Goal: Transaction & Acquisition: Purchase product/service

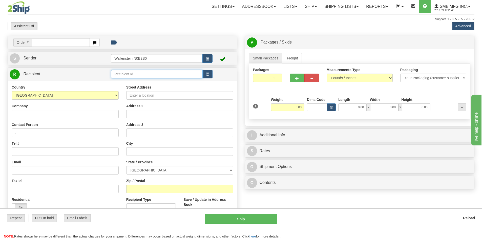
click at [152, 74] on input "text" at bounding box center [157, 74] width 92 height 9
type input "J & D Farmers Dairy"
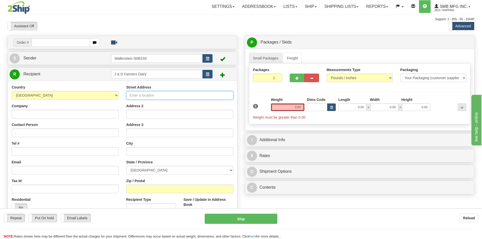
click at [149, 92] on input "Street Address" at bounding box center [179, 95] width 107 height 9
type input "[STREET_ADDRESS]"
click at [31, 149] on input "Tel #" at bounding box center [65, 151] width 107 height 9
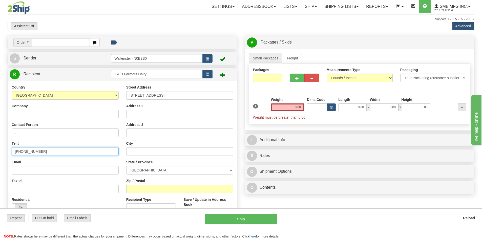
type input "[PHONE_NUMBER]"
click at [32, 128] on div "Contact Person ." at bounding box center [65, 129] width 107 height 15
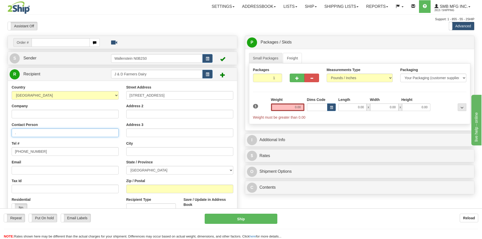
click at [31, 131] on input "." at bounding box center [65, 133] width 107 height 9
type input "[PERSON_NAME]"
click at [29, 115] on input "Company" at bounding box center [65, 114] width 107 height 9
type input "J & D Farmers Dairy"
drag, startPoint x: 153, startPoint y: 74, endPoint x: 94, endPoint y: 79, distance: 59.4
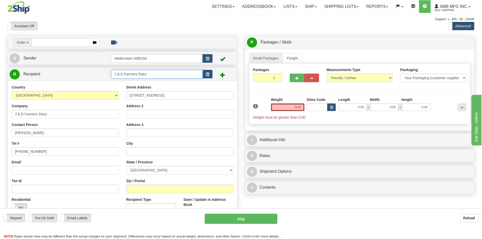
click at [94, 79] on div "R Recipient J & D Farmers Dairy" at bounding box center [122, 74] width 229 height 13
drag, startPoint x: 154, startPoint y: 73, endPoint x: 60, endPoint y: 82, distance: 94.3
click at [63, 82] on div "R Recipient J & D Farmers Dairy" at bounding box center [123, 146] width 230 height 157
click at [117, 73] on input "text" at bounding box center [157, 74] width 92 height 9
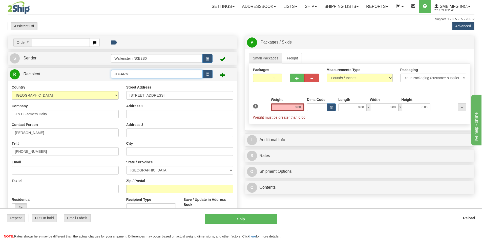
type input "JDFARM"
click at [281, 106] on input "0.00" at bounding box center [287, 108] width 33 height 8
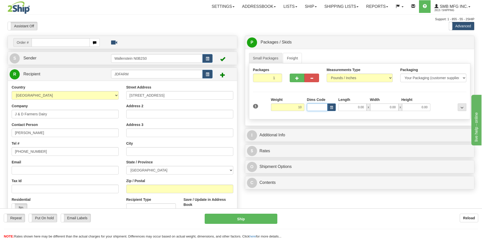
type input "10.00"
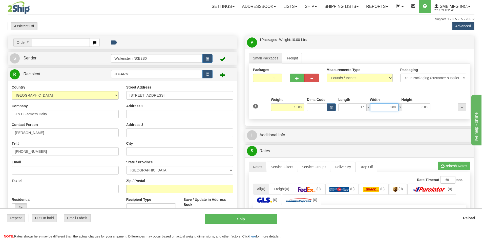
type input "17.00"
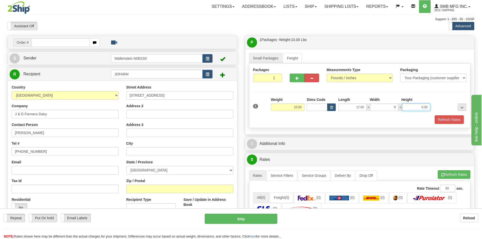
type input "9.00"
type input "11.00"
click at [365, 124] on div "Refresh Rates" at bounding box center [360, 119] width 216 height 9
click at [153, 167] on select "[GEOGRAPHIC_DATA] [GEOGRAPHIC_DATA] [GEOGRAPHIC_DATA] [GEOGRAPHIC_DATA] [GEOGRA…" at bounding box center [179, 170] width 107 height 9
select select "MB"
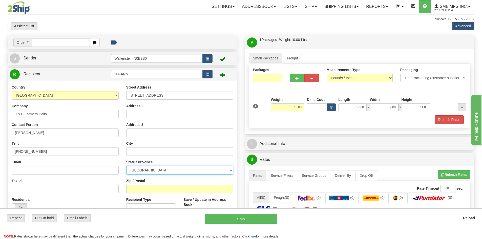
click at [126, 166] on select "[GEOGRAPHIC_DATA] [GEOGRAPHIC_DATA] [GEOGRAPHIC_DATA] [GEOGRAPHIC_DATA] [GEOGRA…" at bounding box center [179, 170] width 107 height 9
click at [149, 185] on input "Zip / Postal" at bounding box center [179, 189] width 107 height 9
type input "V2S 7P1"
click at [157, 179] on div "Zip / Postal V2S 7P1" at bounding box center [179, 185] width 107 height 15
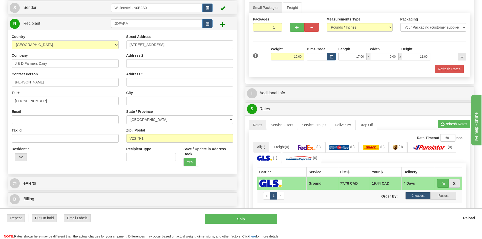
scroll to position [25, 0]
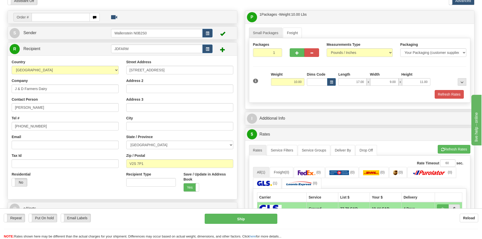
click at [402, 94] on div "Refresh Rates" at bounding box center [360, 94] width 216 height 9
click at [440, 93] on button "Refresh Rates" at bounding box center [449, 94] width 29 height 9
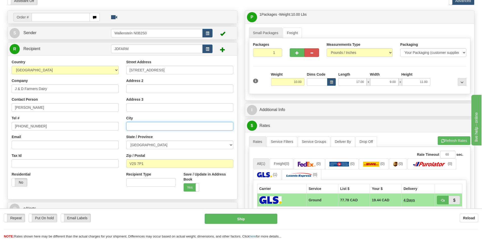
click at [176, 127] on input "text" at bounding box center [179, 126] width 107 height 9
type input "[GEOGRAPHIC_DATA]"
click at [456, 141] on button "Refresh Rates" at bounding box center [454, 140] width 33 height 9
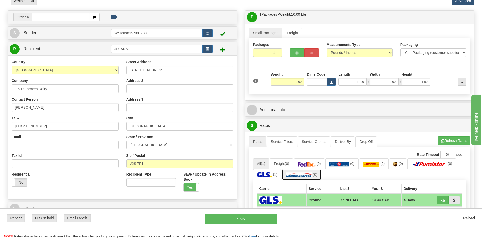
click at [308, 173] on img at bounding box center [299, 174] width 26 height 5
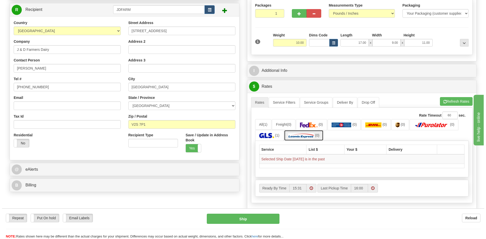
scroll to position [51, 0]
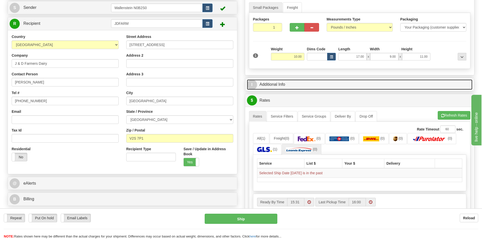
click at [283, 88] on link "I Additional Info" at bounding box center [360, 84] width 226 height 10
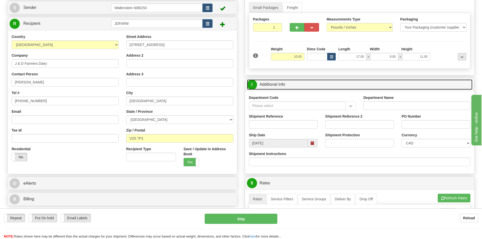
click at [312, 141] on span at bounding box center [313, 143] width 10 height 9
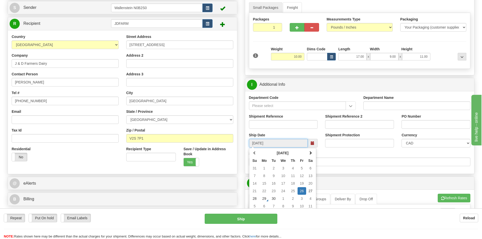
click at [267, 198] on td "29" at bounding box center [264, 199] width 10 height 8
type input "[DATE]"
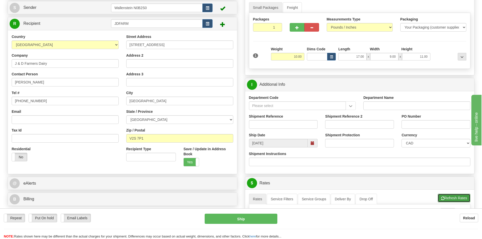
click at [442, 199] on span "button" at bounding box center [443, 198] width 4 height 3
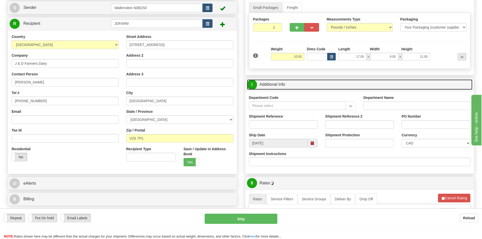
click at [296, 84] on link "I Additional Info" at bounding box center [360, 84] width 226 height 10
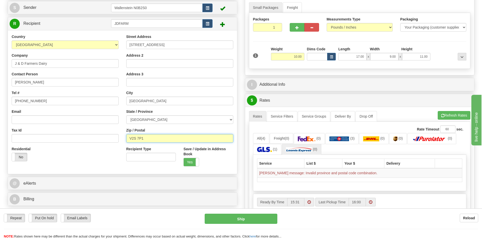
click at [137, 140] on input "V2S 7P1" at bounding box center [179, 138] width 107 height 9
type input "V2S7P1"
click at [447, 115] on button "Refresh Rates" at bounding box center [454, 115] width 33 height 9
click at [197, 122] on select "[GEOGRAPHIC_DATA] [GEOGRAPHIC_DATA] [GEOGRAPHIC_DATA] [GEOGRAPHIC_DATA] [GEOGRA…" at bounding box center [179, 119] width 107 height 9
select select "BC"
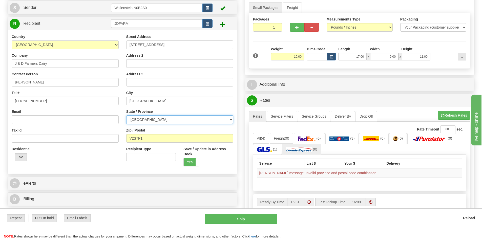
click at [126, 115] on select "[GEOGRAPHIC_DATA] [GEOGRAPHIC_DATA] [GEOGRAPHIC_DATA] [GEOGRAPHIC_DATA] [GEOGRA…" at bounding box center [179, 119] width 107 height 9
click at [445, 114] on button "Refresh Rates" at bounding box center [454, 115] width 33 height 9
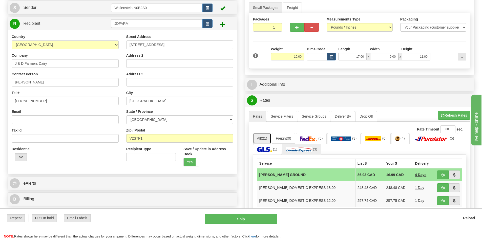
click at [264, 138] on span "(21)" at bounding box center [264, 138] width 6 height 4
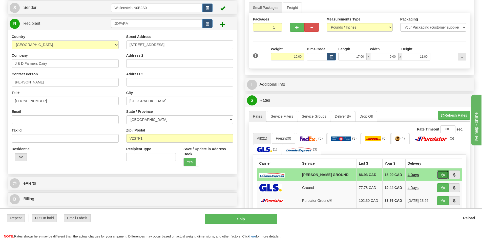
click at [441, 175] on span "button" at bounding box center [443, 175] width 4 height 3
type input "DD"
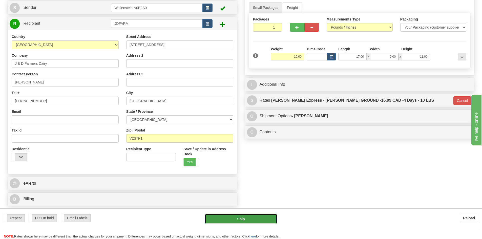
click at [266, 220] on button "Ship" at bounding box center [241, 219] width 73 height 10
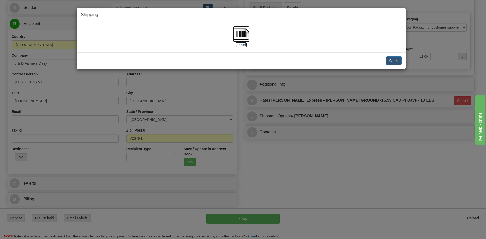
click at [237, 40] on img at bounding box center [241, 34] width 16 height 16
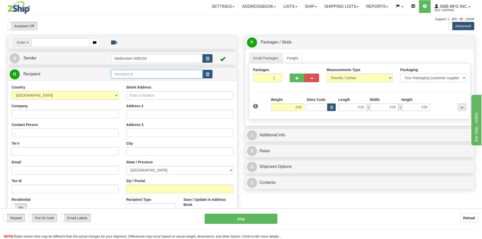
click at [137, 75] on input "text" at bounding box center [157, 74] width 92 height 9
click at [294, 109] on input "0.00" at bounding box center [287, 108] width 33 height 8
type input "3.00"
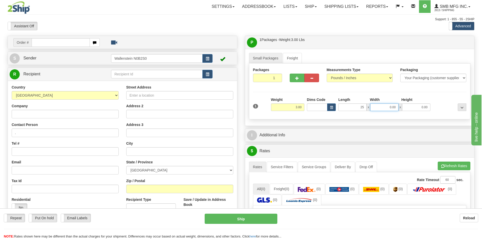
type input "25.00"
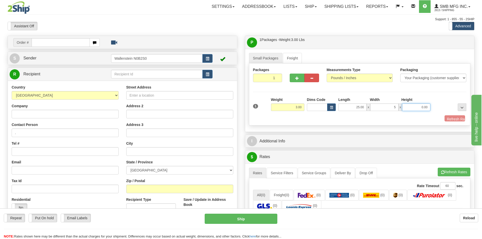
type input "5.00"
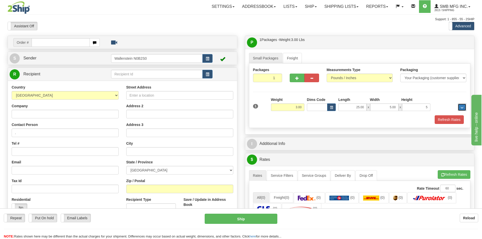
type input "5.00"
click at [172, 78] on input "text" at bounding box center [157, 74] width 92 height 9
type input "MARY02"
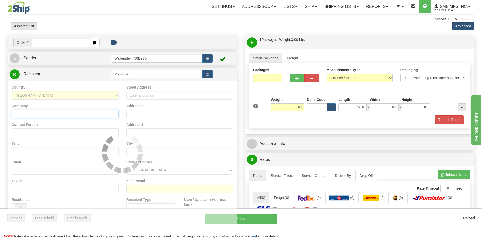
click at [77, 111] on div "Country AFGHANISTAN ALAND ISLANDS ALBANIA ALGERIA AMERICAN SAMOA ANDORRA ANGOLA…" at bounding box center [122, 153] width 229 height 144
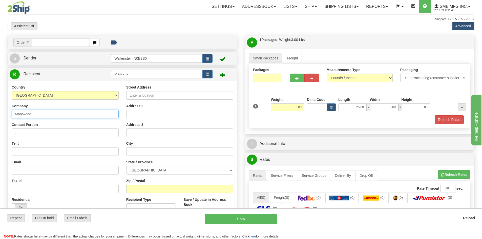
type input "Marywood"
click at [29, 135] on input "." at bounding box center [65, 133] width 107 height 9
type input "JOSH WOODISSE"
click at [29, 151] on input "Tel #" at bounding box center [65, 151] width 107 height 9
type input "519-362-5373"
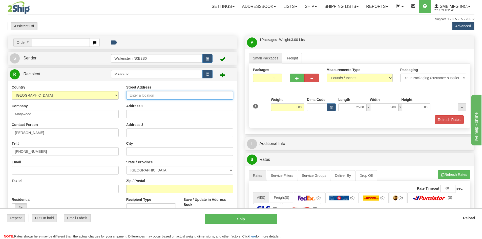
click at [152, 97] on input "Street Address" at bounding box center [179, 95] width 107 height 9
type input "8491 Concession 14"
click at [148, 149] on input "text" at bounding box center [179, 151] width 107 height 9
type input "Palmerston"
click at [158, 172] on select "[GEOGRAPHIC_DATA] [GEOGRAPHIC_DATA] [GEOGRAPHIC_DATA] [GEOGRAPHIC_DATA] [GEOGRA…" at bounding box center [179, 170] width 107 height 9
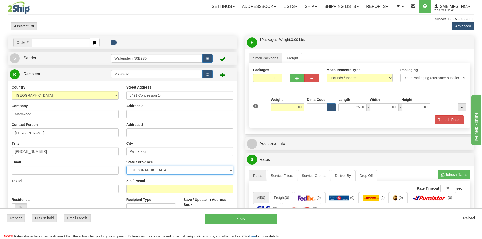
select select "ON"
click at [126, 166] on select "[GEOGRAPHIC_DATA] [GEOGRAPHIC_DATA] [GEOGRAPHIC_DATA] [GEOGRAPHIC_DATA] [GEOGRA…" at bounding box center [179, 170] width 107 height 9
click at [142, 183] on label "Zip / Postal" at bounding box center [135, 180] width 19 height 5
click at [142, 185] on input "Zip / Postal" at bounding box center [179, 189] width 107 height 9
type input "N0G2P0"
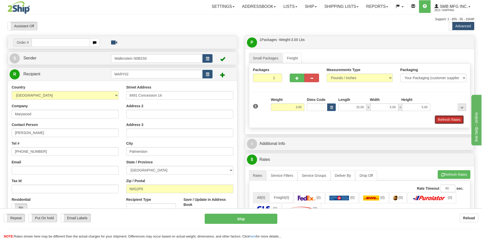
click at [444, 119] on button "Refresh Rates" at bounding box center [449, 119] width 29 height 9
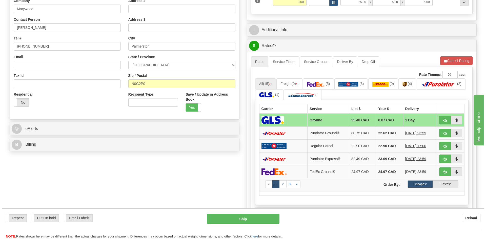
scroll to position [127, 0]
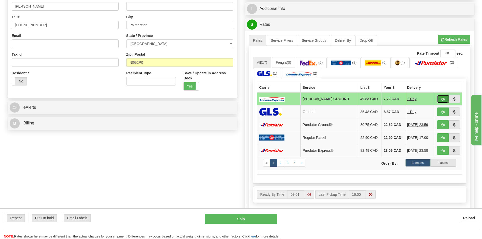
click at [443, 100] on span "button" at bounding box center [443, 99] width 4 height 3
type input "DD"
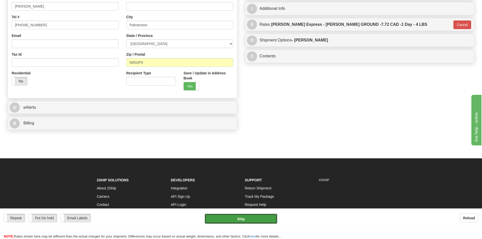
click at [241, 219] on button "Ship" at bounding box center [241, 219] width 73 height 10
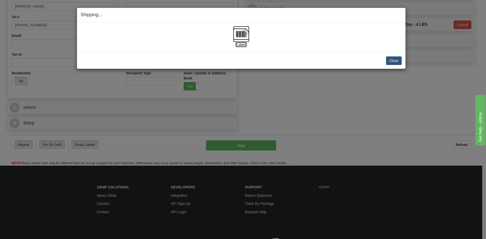
click at [247, 32] on img at bounding box center [241, 34] width 16 height 16
